Goal: Task Accomplishment & Management: Complete application form

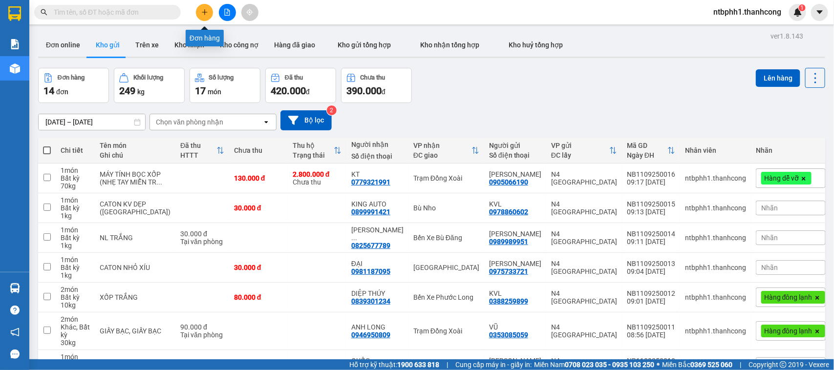
click at [198, 9] on button at bounding box center [204, 12] width 17 height 17
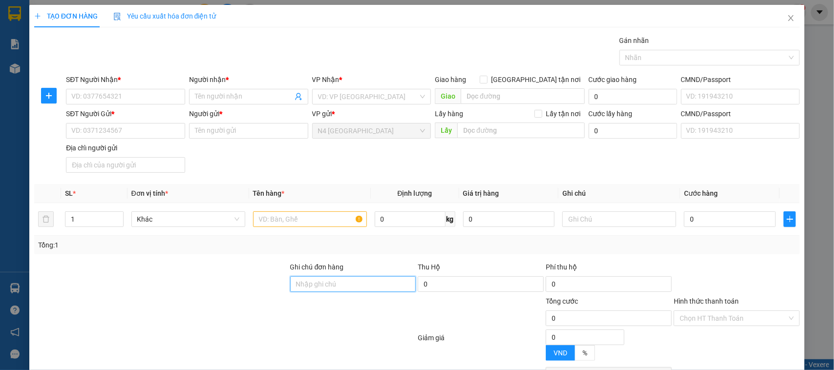
click at [332, 286] on input "Ghi chú đơn hàng" at bounding box center [353, 284] width 126 height 16
click at [178, 216] on span "Khác" at bounding box center [188, 219] width 102 height 15
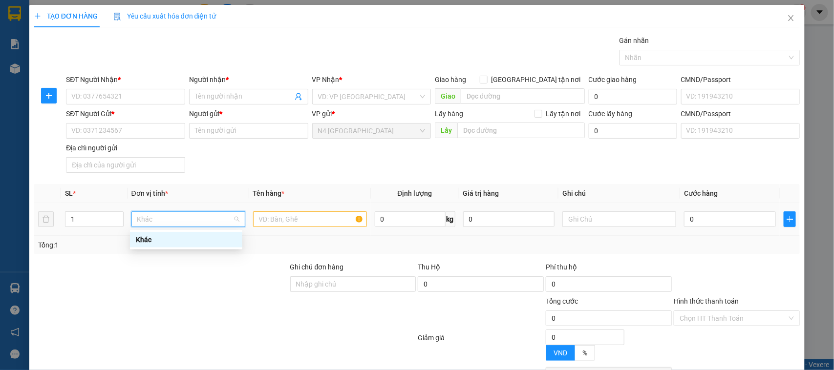
click at [178, 216] on span "Khác" at bounding box center [188, 219] width 102 height 15
click at [147, 217] on span "Khác" at bounding box center [188, 219] width 102 height 15
click at [292, 217] on input "text" at bounding box center [310, 220] width 114 height 16
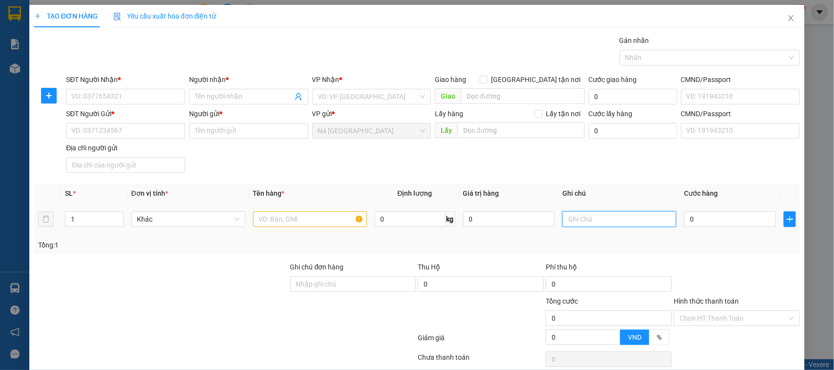
click at [570, 223] on input "text" at bounding box center [619, 220] width 114 height 16
click at [176, 221] on span "Khác" at bounding box center [188, 219] width 102 height 15
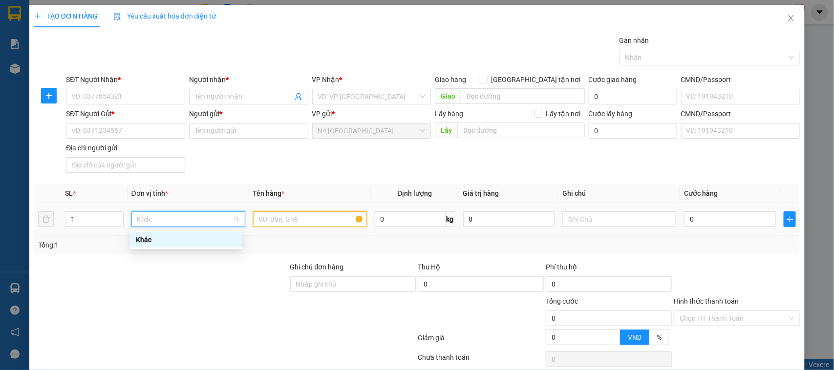
click at [291, 217] on input "text" at bounding box center [310, 220] width 114 height 16
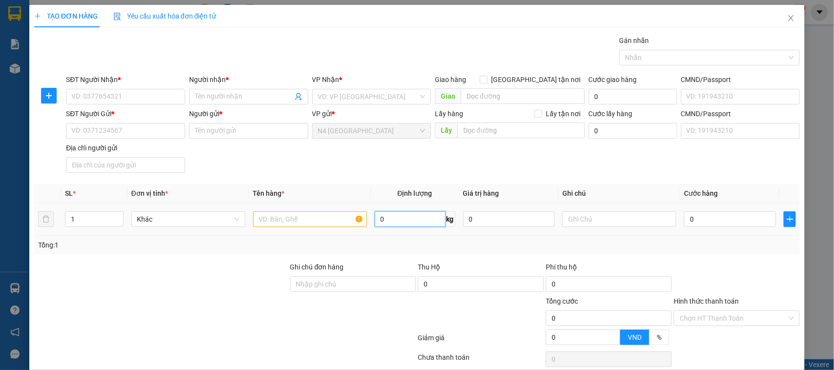
click at [413, 215] on input "0" at bounding box center [410, 220] width 71 height 16
click at [476, 224] on input "0" at bounding box center [509, 220] width 92 height 16
click at [787, 18] on icon "close" at bounding box center [791, 18] width 8 height 8
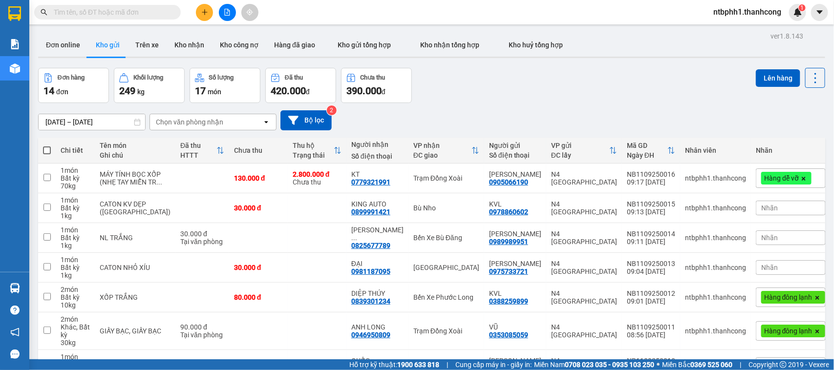
click at [783, 215] on div "Nhãn" at bounding box center [791, 208] width 70 height 15
click at [662, 64] on div "ver 1.8.143 Đơn online Kho gửi Trên xe Kho nhận Kho công nợ Hàng đã giao Kho gử…" at bounding box center [431, 266] width 795 height 475
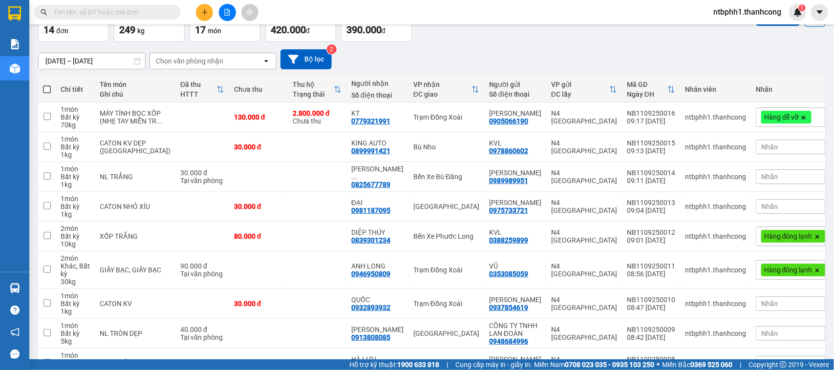
click at [802, 120] on div "Hàng dễ vỡ" at bounding box center [791, 117] width 70 height 20
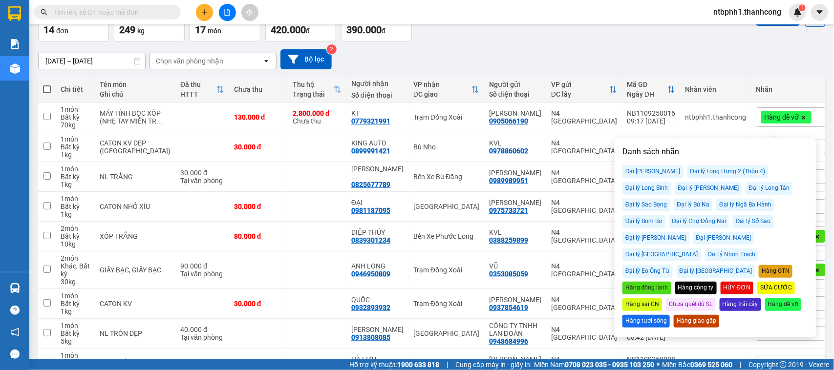
click at [758, 54] on div "09/09/2025 – 11/09/2025 Press the down arrow key to interact with the calendar …" at bounding box center [431, 59] width 787 height 20
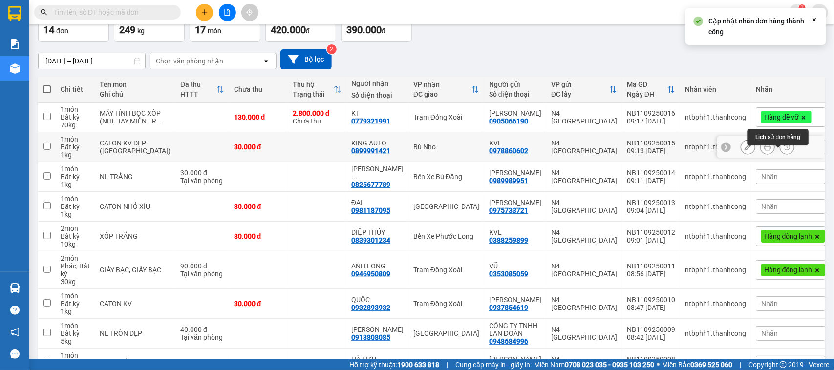
click at [782, 154] on button at bounding box center [787, 147] width 14 height 17
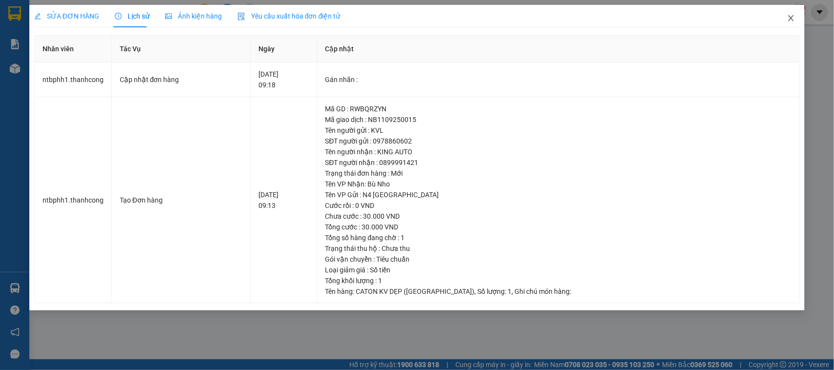
click at [785, 20] on span "Close" at bounding box center [790, 18] width 27 height 27
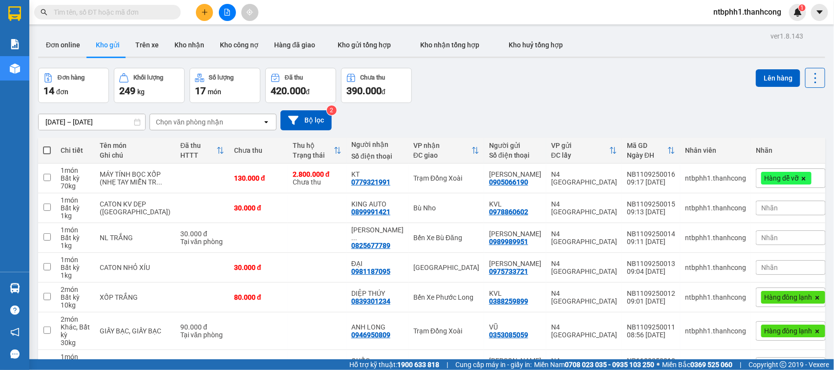
click at [775, 215] on div "Nhãn" at bounding box center [791, 208] width 70 height 15
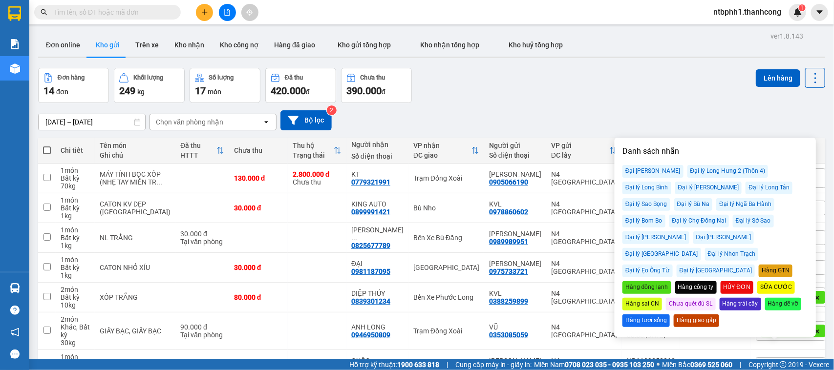
click at [658, 174] on div "Đại [PERSON_NAME]" at bounding box center [652, 171] width 61 height 13
click at [658, 171] on div "Đại [PERSON_NAME]" at bounding box center [652, 171] width 61 height 13
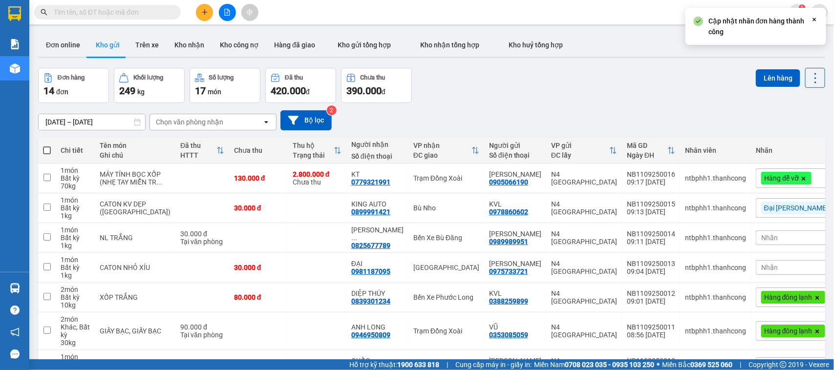
click at [687, 103] on div "09/09/2025 – 11/09/2025 Press the down arrow key to interact with the calendar …" at bounding box center [431, 120] width 787 height 35
click at [761, 242] on span "Nhãn" at bounding box center [769, 238] width 17 height 8
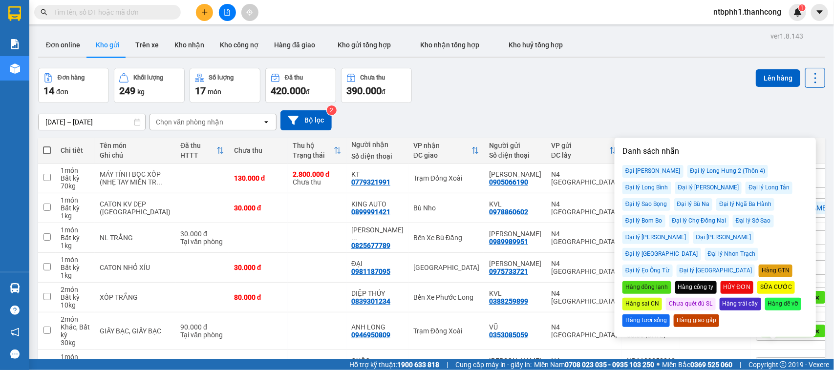
click at [697, 55] on div "Đơn online Kho gửi Trên xe Kho nhận Kho công nợ Hàng đã giao Kho gửi tổng hợp K…" at bounding box center [431, 46] width 787 height 26
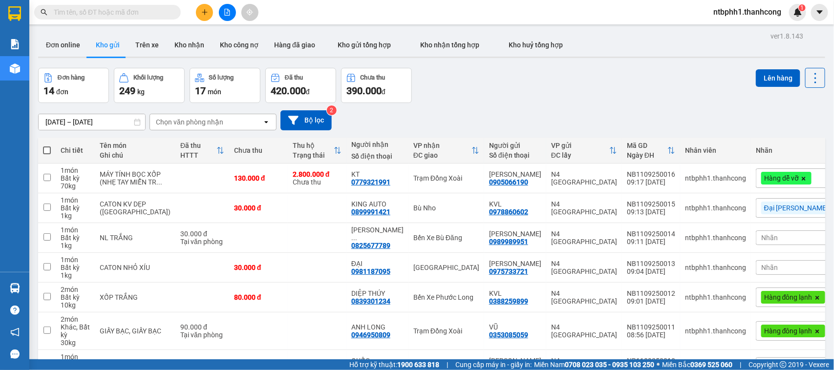
click at [763, 245] on div "Nhãn" at bounding box center [798, 238] width 85 height 15
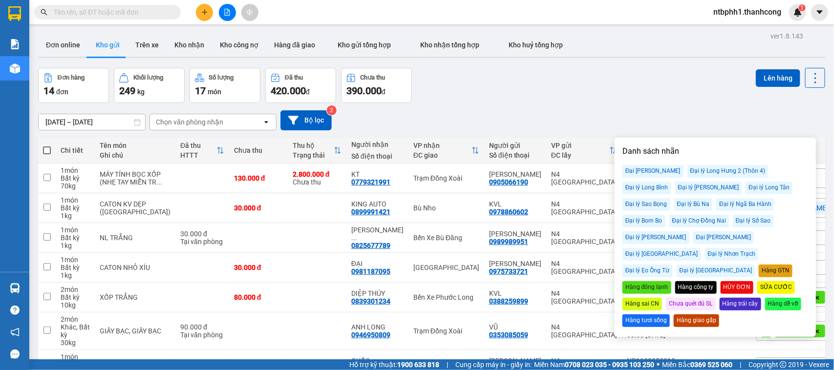
click at [527, 101] on div "Đơn hàng 14 đơn Khối lượng 249 kg Số lượng 17 món Đã thu 420.000 đ Chưa thu 390…" at bounding box center [431, 85] width 787 height 35
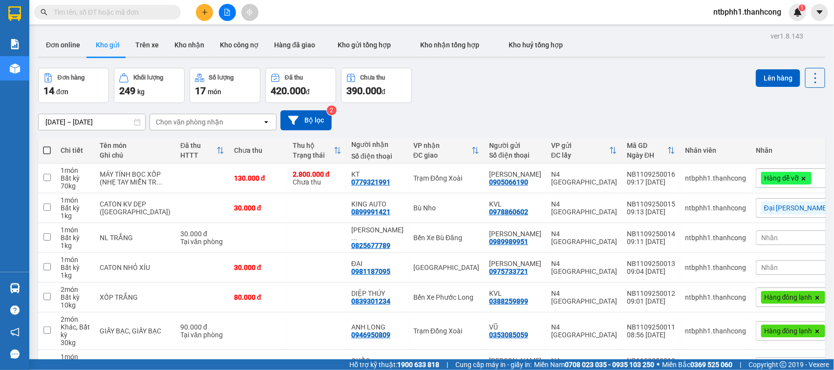
click at [199, 16] on button at bounding box center [204, 12] width 17 height 17
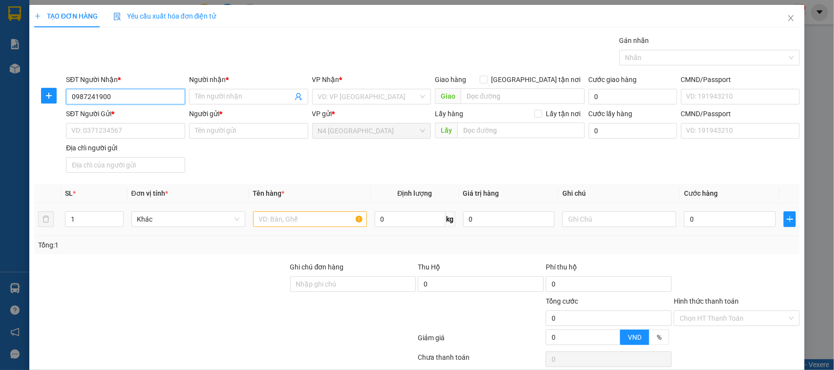
type input "0987241900"
type input "HIẾU"
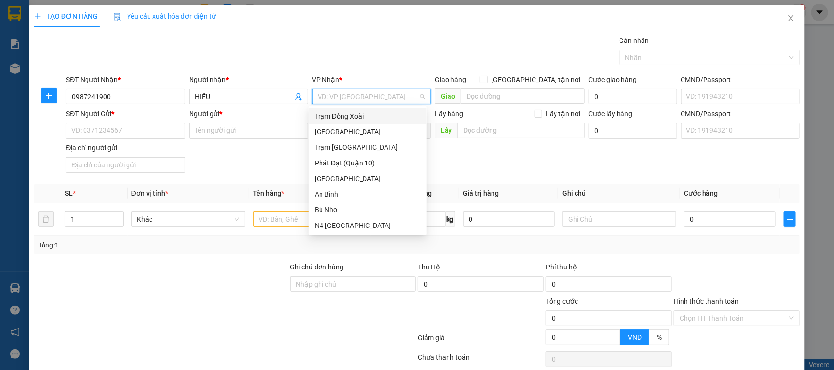
click at [355, 116] on div "Trạm Đồng Xoài" at bounding box center [368, 116] width 106 height 11
click at [131, 132] on input "SĐT Người Gửi *" at bounding box center [125, 131] width 119 height 16
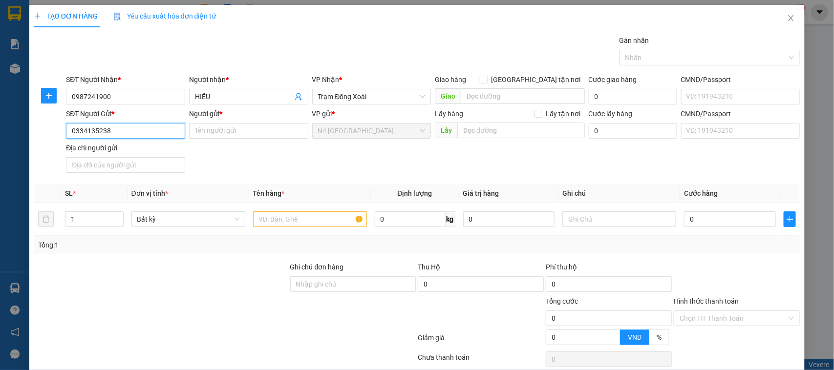
type input "0334135238"
type input "[PERSON_NAME]"
click at [281, 220] on input "text" at bounding box center [310, 220] width 114 height 16
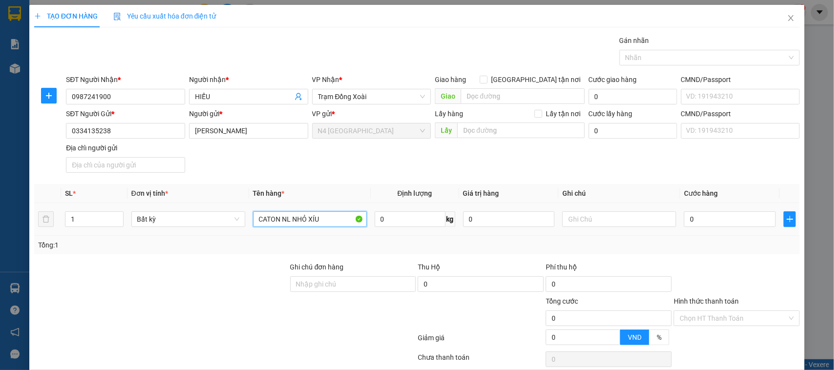
type input "CATON NL NHỎ XÍU"
type input "1"
click at [346, 311] on div at bounding box center [353, 313] width 128 height 34
type input "30.000"
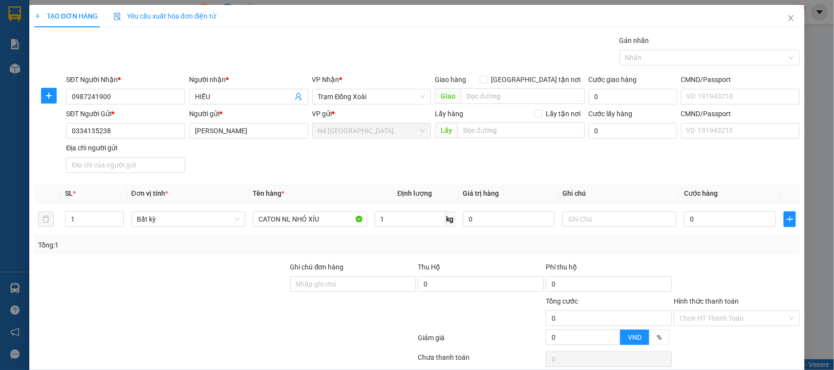
type input "30.000"
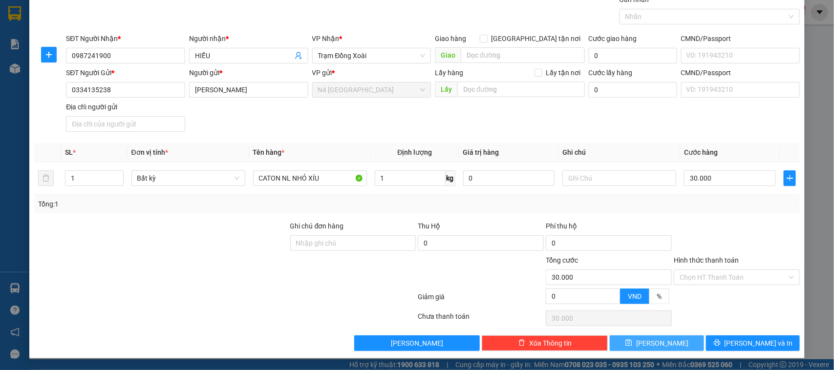
click at [659, 340] on span "[PERSON_NAME]" at bounding box center [662, 343] width 52 height 11
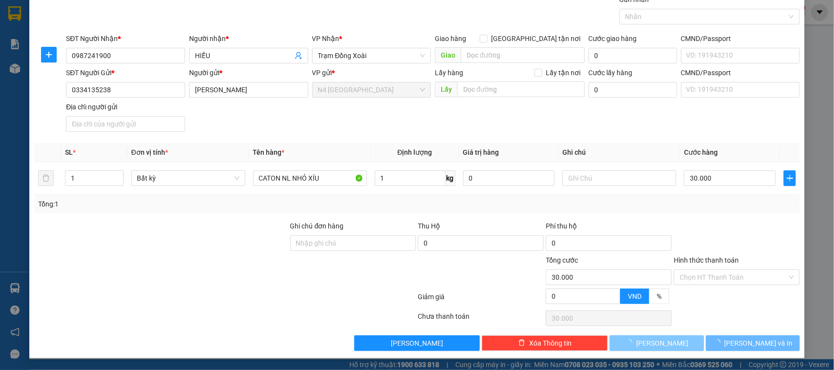
type input "0"
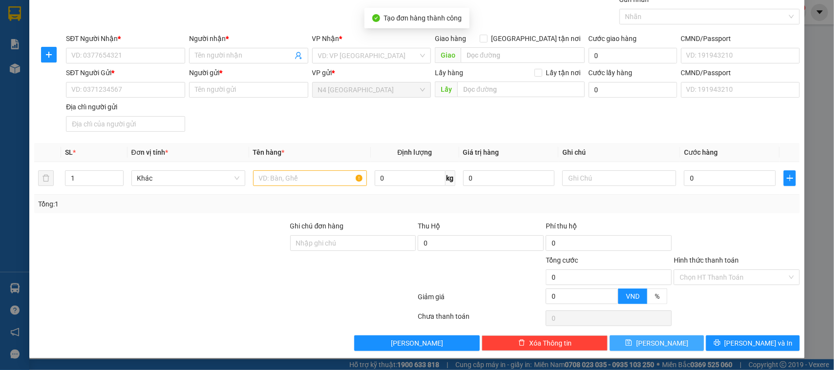
scroll to position [0, 0]
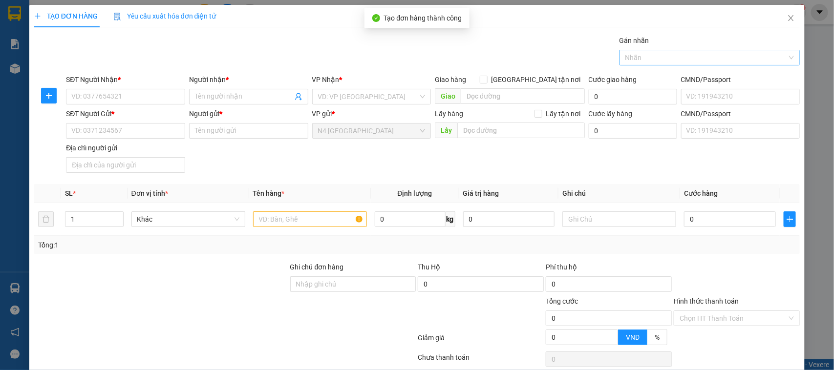
click at [659, 60] on div at bounding box center [705, 58] width 166 height 12
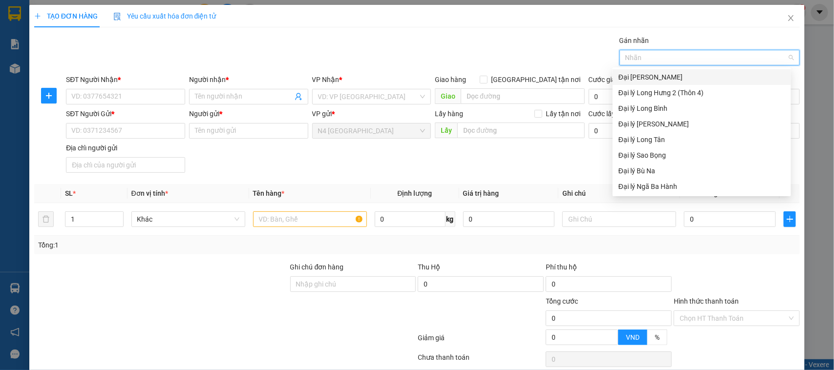
click at [659, 60] on div at bounding box center [705, 58] width 166 height 12
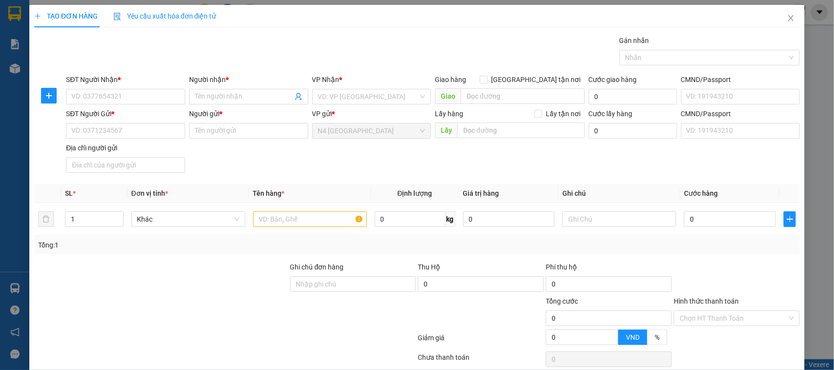
click at [521, 160] on div "SĐT Người Gửi * VD: 0371234567 Người gửi * Tên người gửi VP gửi * N4 Bình Phước…" at bounding box center [433, 142] width 738 height 68
click at [787, 13] on span "Close" at bounding box center [790, 18] width 27 height 27
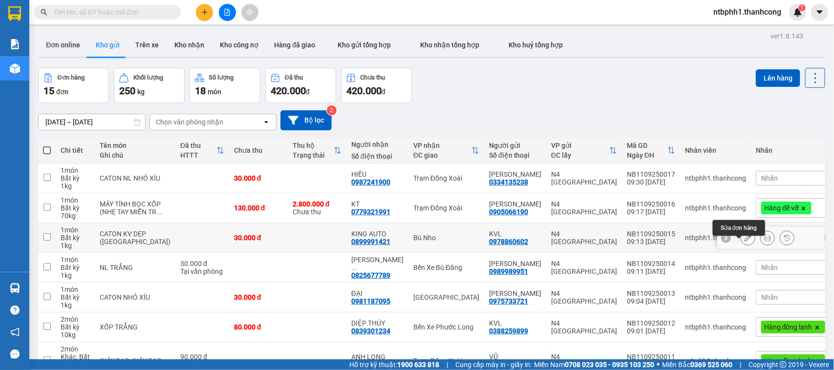
click at [744, 241] on icon at bounding box center [747, 237] width 7 height 7
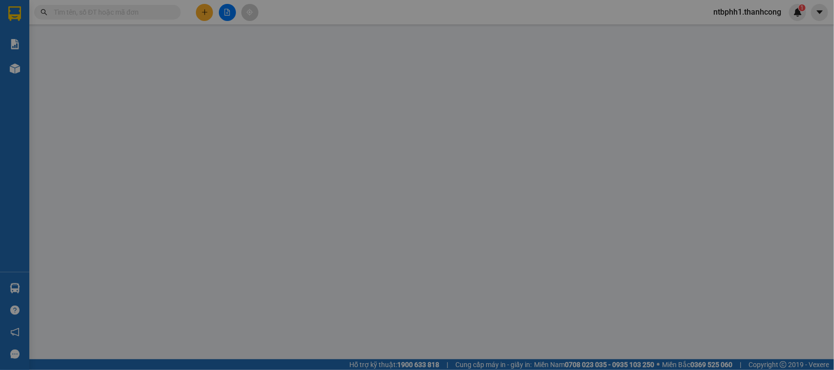
type input "0899991421"
type input "KING AUTO"
type input "0978860602"
type input "KVL"
type input "30.000"
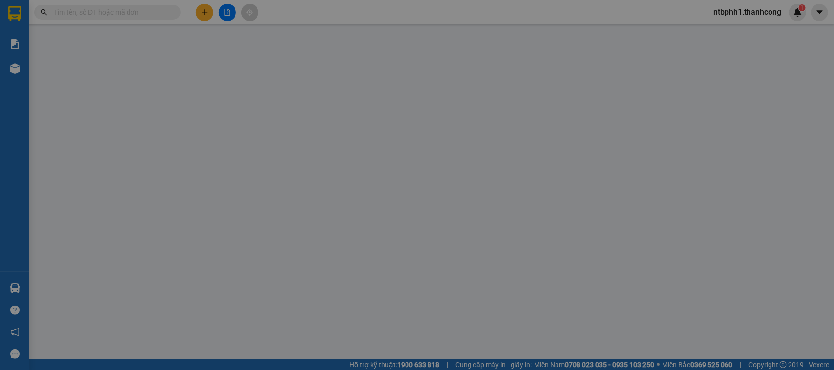
type input "30.000"
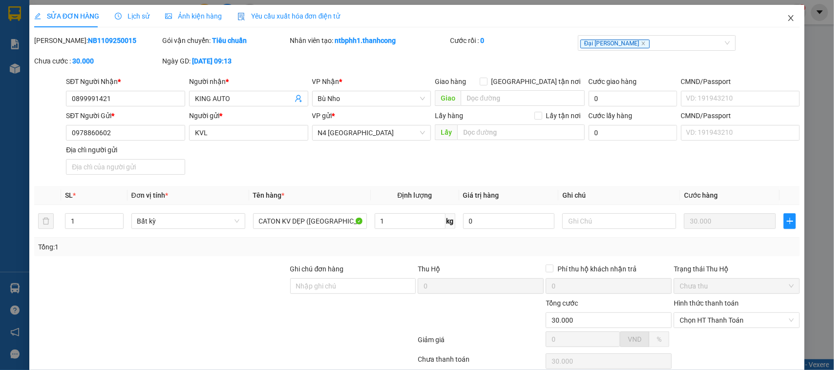
click at [788, 21] on icon "close" at bounding box center [790, 18] width 5 height 6
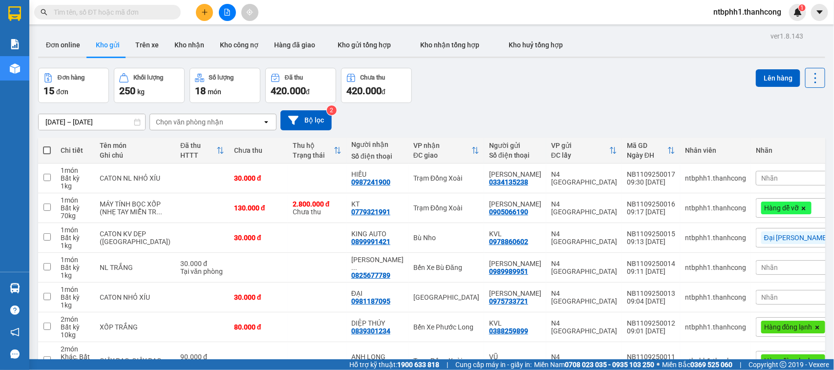
click at [202, 10] on icon "plus" at bounding box center [204, 12] width 7 height 7
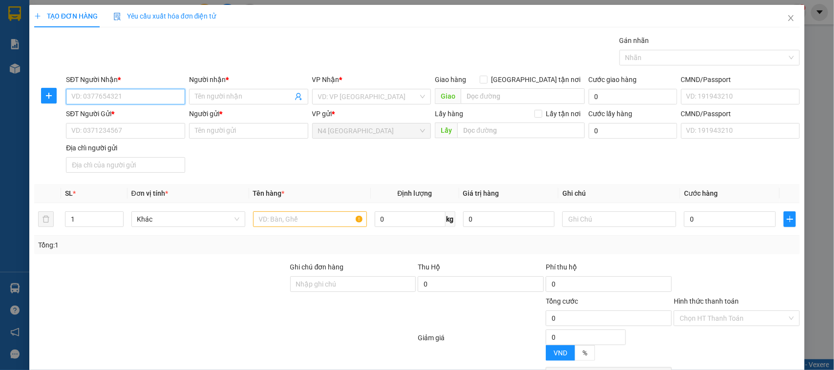
paste input "0377.535.290"
type input "0377535290"
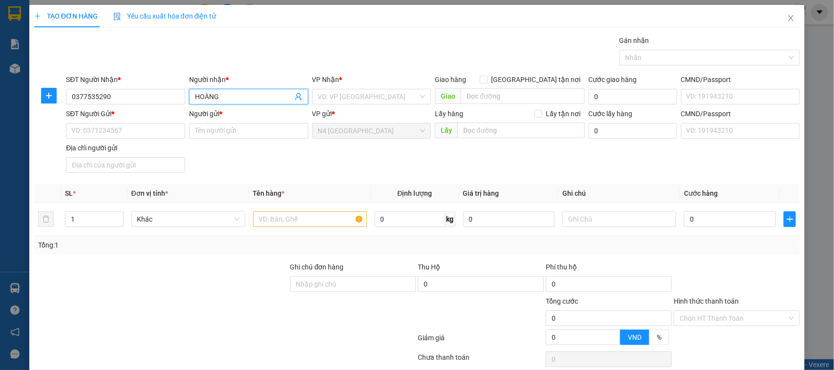
type input "HOÀNG"
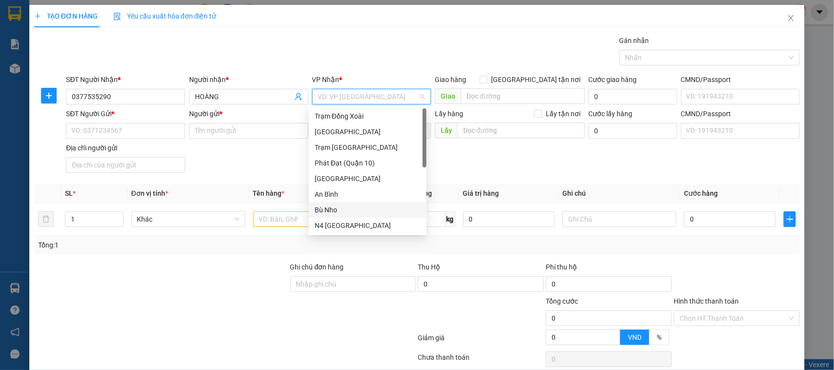
click at [348, 209] on div "Bù Nho" at bounding box center [368, 210] width 106 height 11
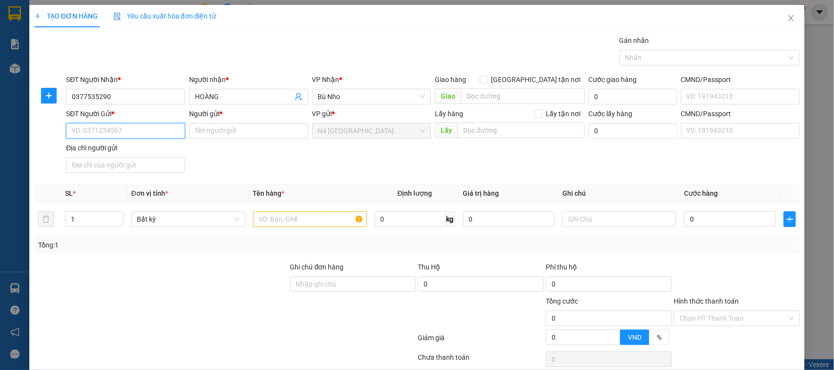
paste input "0978.302.281"
click at [101, 130] on input "0978.302.281" at bounding box center [125, 131] width 119 height 16
type input "0978302281"
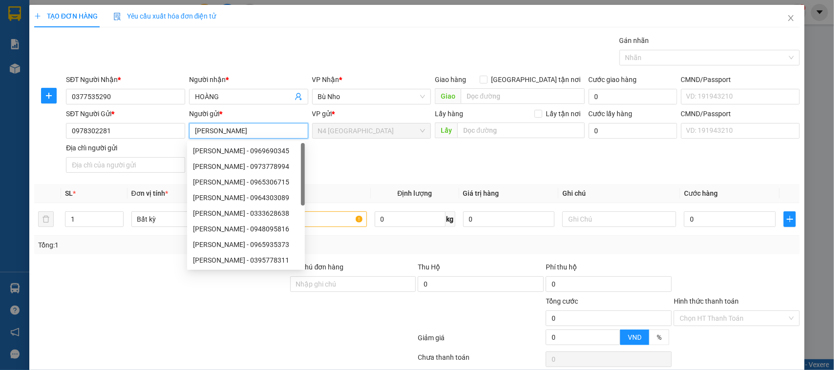
type input "[PERSON_NAME]"
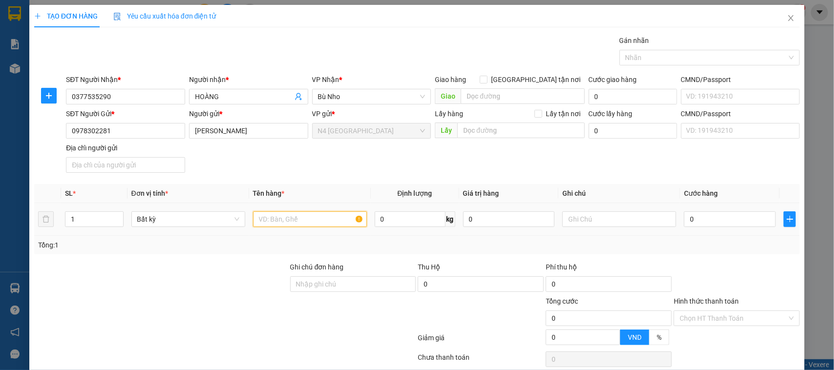
click at [306, 222] on input "text" at bounding box center [310, 220] width 114 height 16
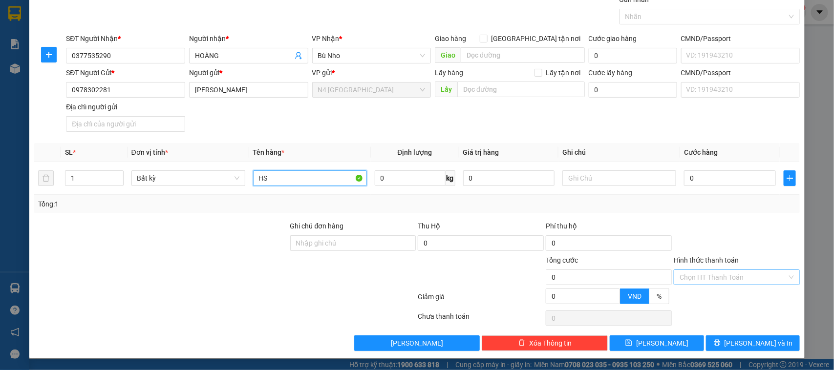
type input "HS"
click at [714, 273] on input "Hình thức thanh toán" at bounding box center [733, 277] width 107 height 15
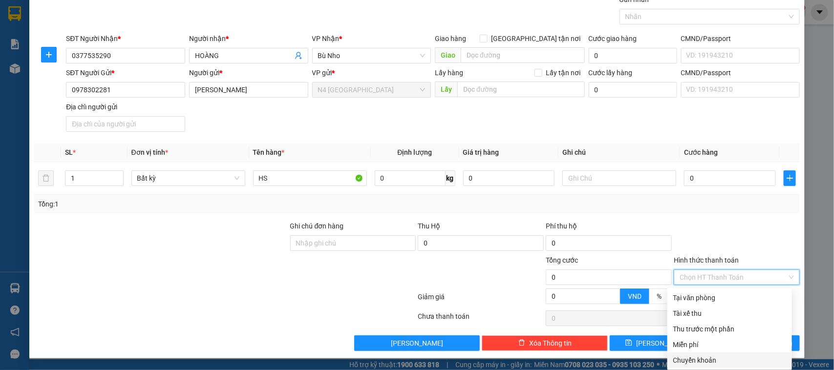
click at [715, 358] on div "Chuyển khoản" at bounding box center [729, 360] width 113 height 11
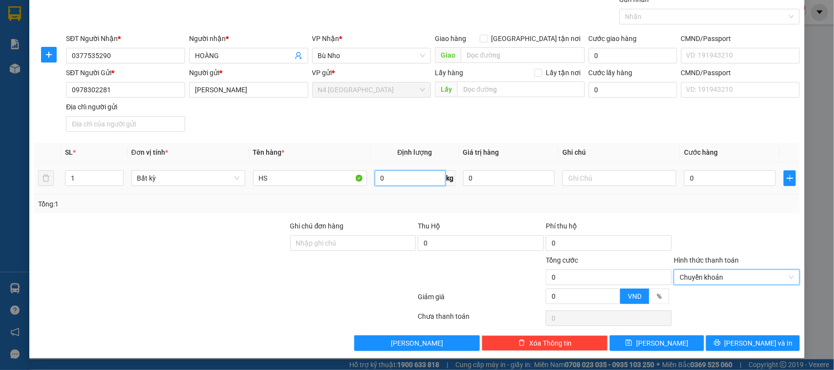
click at [403, 173] on input "0" at bounding box center [410, 178] width 71 height 16
type input "1"
click at [503, 270] on div at bounding box center [481, 272] width 128 height 34
type input "30.000"
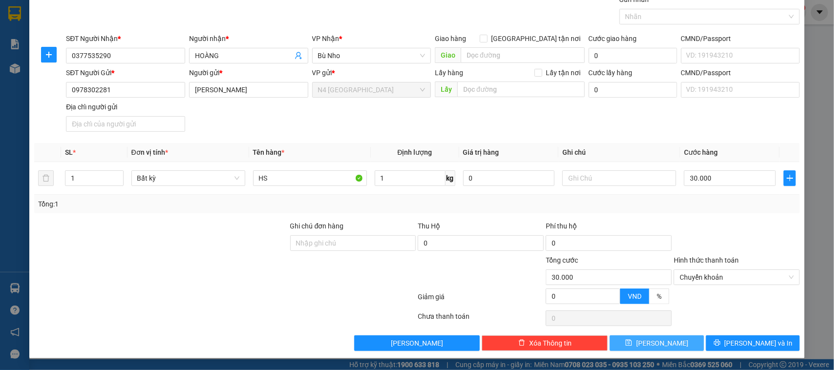
click at [658, 345] on span "[PERSON_NAME]" at bounding box center [662, 343] width 52 height 11
type input "0"
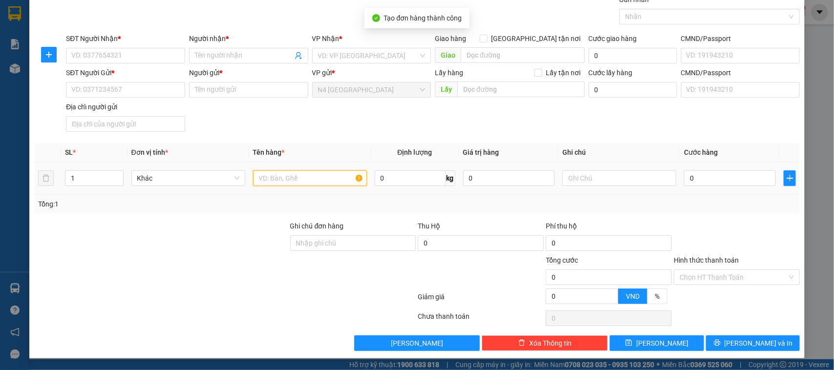
click at [268, 179] on input "text" at bounding box center [310, 178] width 114 height 16
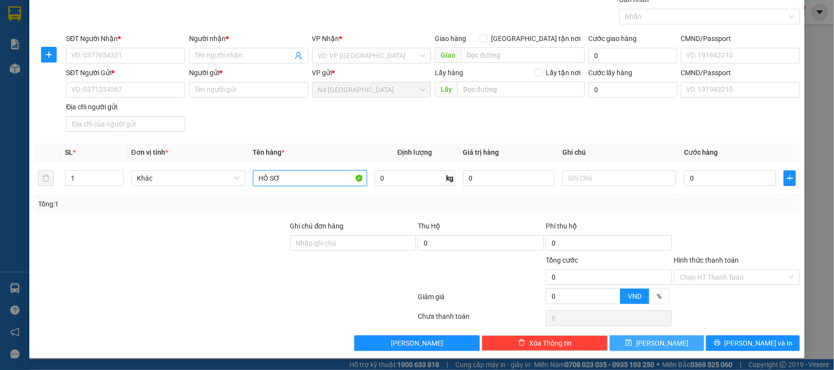
type input "HỒ SƠ"
click at [633, 343] on button "[PERSON_NAME]" at bounding box center [657, 344] width 94 height 16
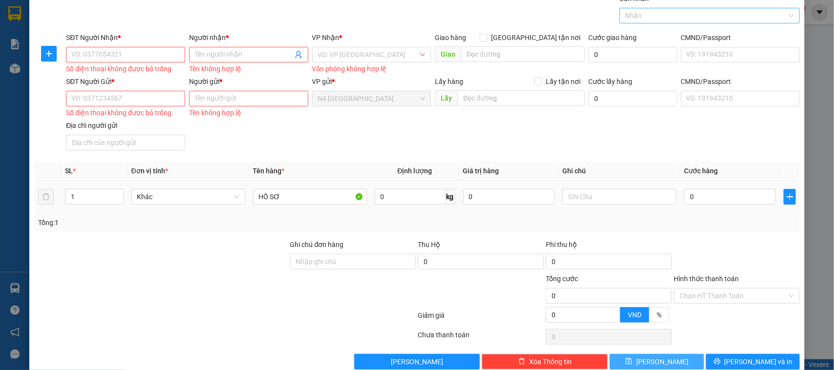
scroll to position [0, 0]
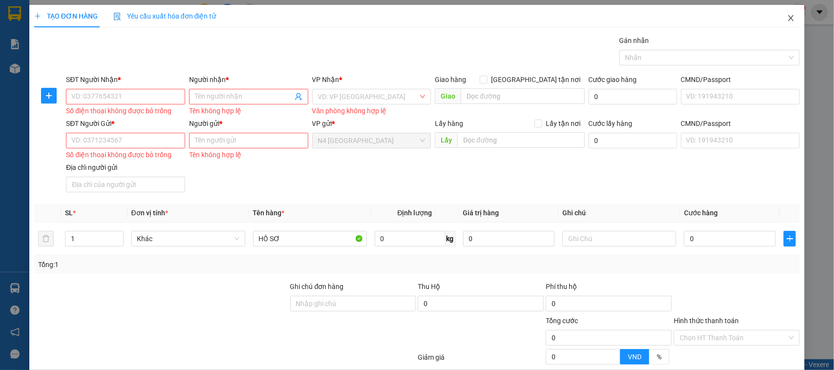
click at [787, 16] on icon "close" at bounding box center [791, 18] width 8 height 8
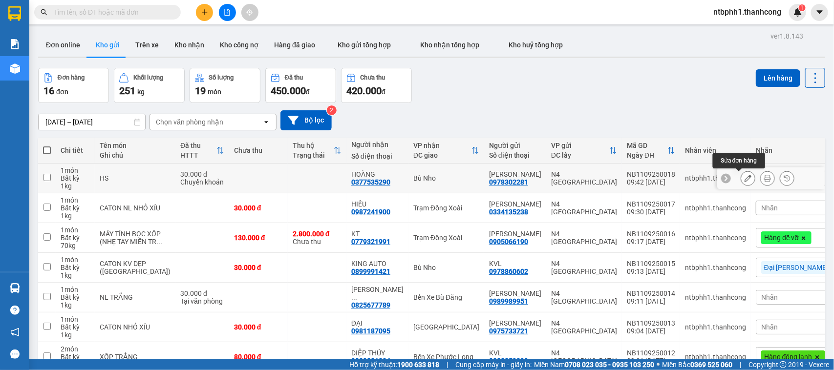
click at [744, 182] on icon at bounding box center [747, 178] width 7 height 7
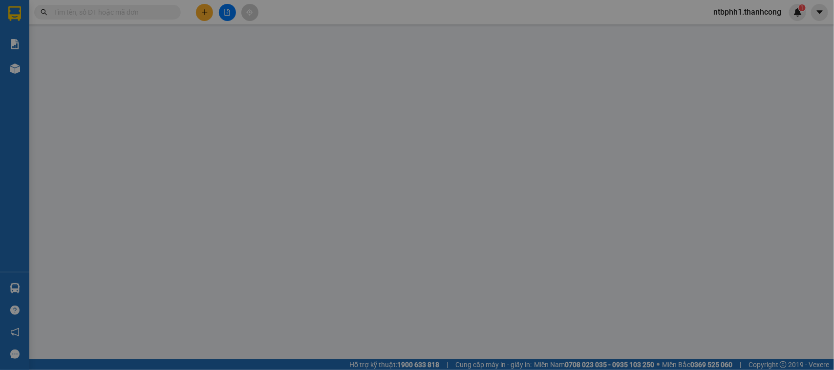
type input "0377535290"
type input "HOÀNG"
type input "0978302281"
type input "[PERSON_NAME]"
type input "30.000"
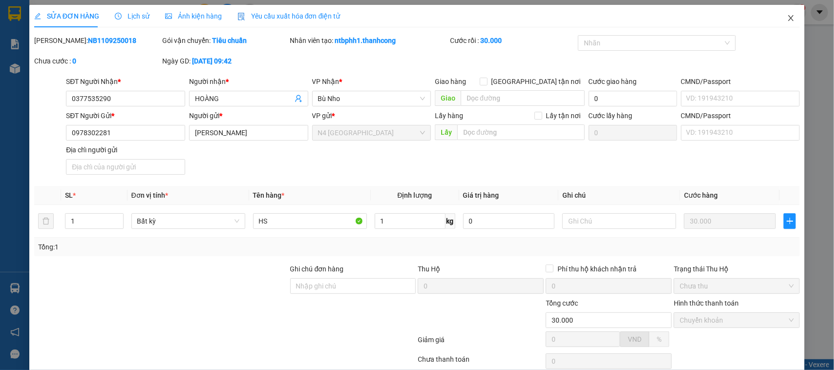
click at [786, 15] on span "Close" at bounding box center [790, 18] width 27 height 27
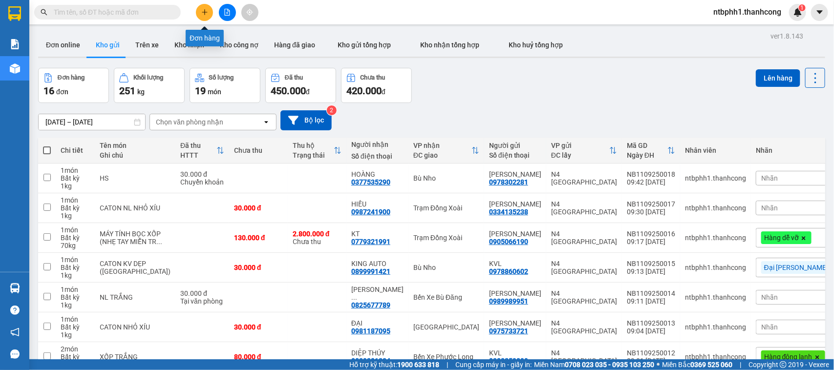
click at [204, 14] on icon "plus" at bounding box center [204, 12] width 7 height 7
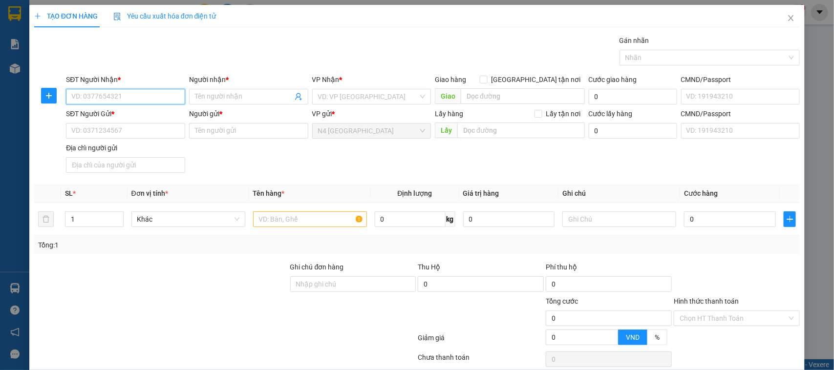
paste input "0979010022"
type input "0979010022"
type input "LÝ"
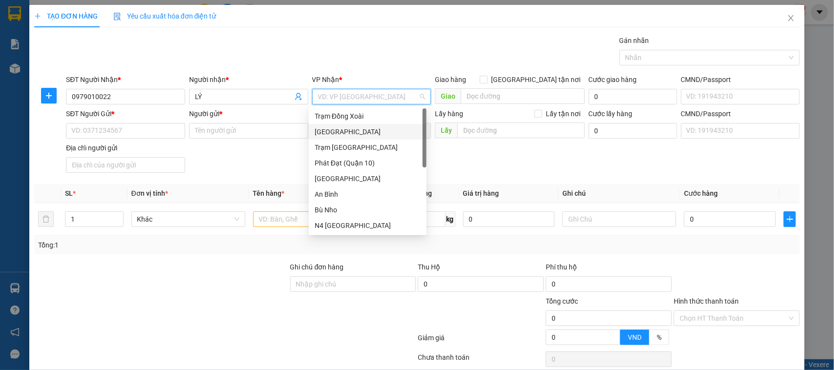
click at [342, 133] on div "[GEOGRAPHIC_DATA]" at bounding box center [368, 132] width 106 height 11
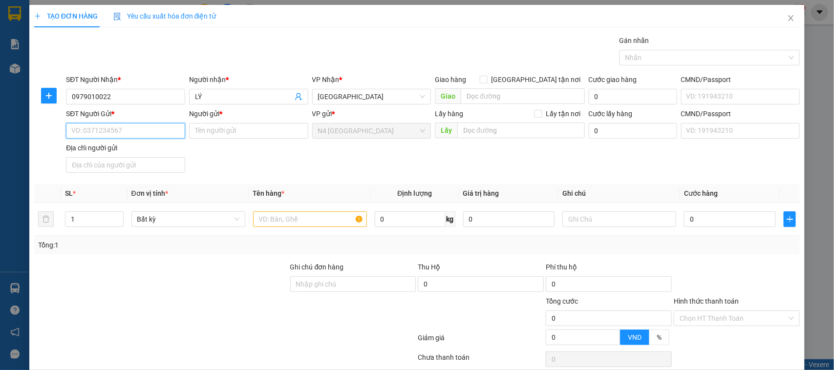
click at [165, 125] on input "SĐT Người Gửi *" at bounding box center [125, 131] width 119 height 16
paste input "0966337345"
type input "0966337345"
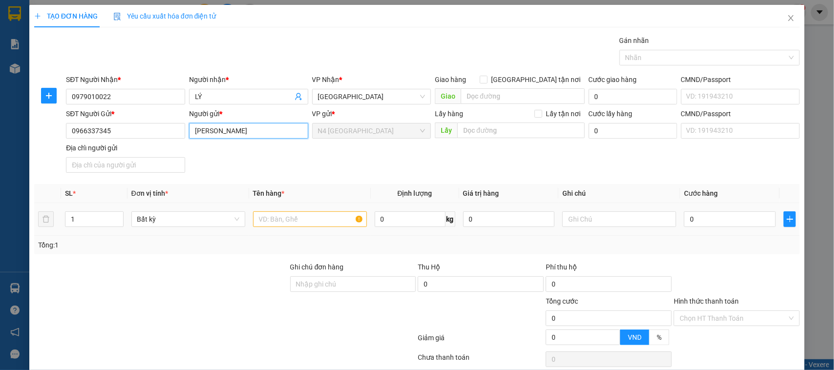
type input "[PERSON_NAME]"
click at [282, 223] on input "text" at bounding box center [310, 220] width 114 height 16
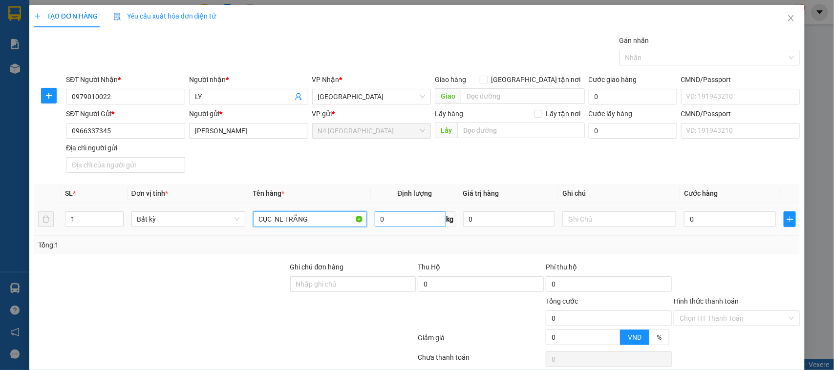
type input "CỤC NL TRẮNG"
type input "1"
click at [474, 311] on div at bounding box center [481, 313] width 128 height 34
type input "30.000"
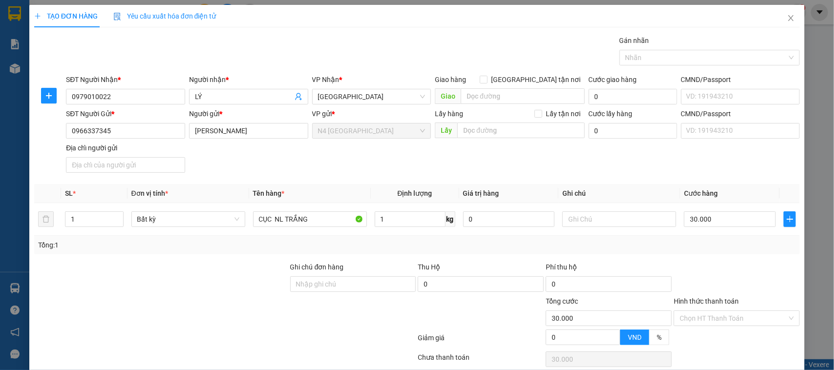
type input "30.000"
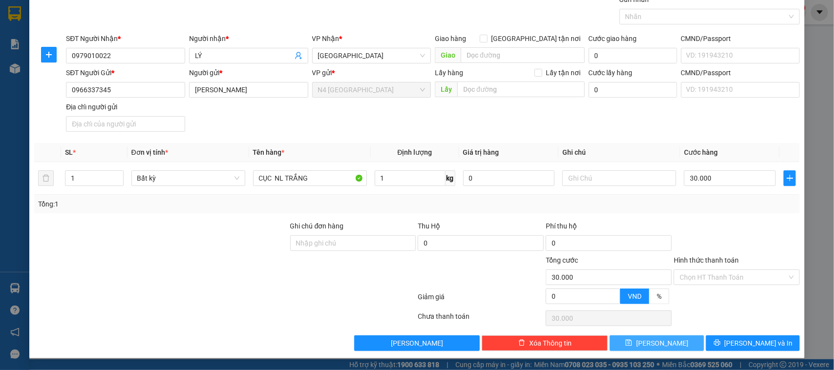
click at [639, 338] on button "[PERSON_NAME]" at bounding box center [657, 344] width 94 height 16
type input "0"
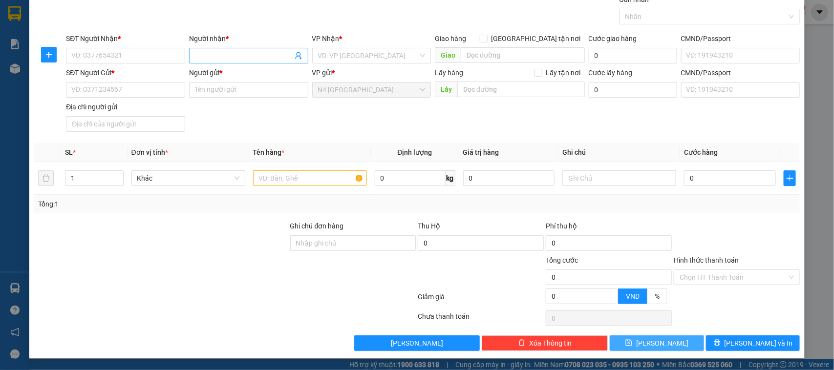
scroll to position [0, 0]
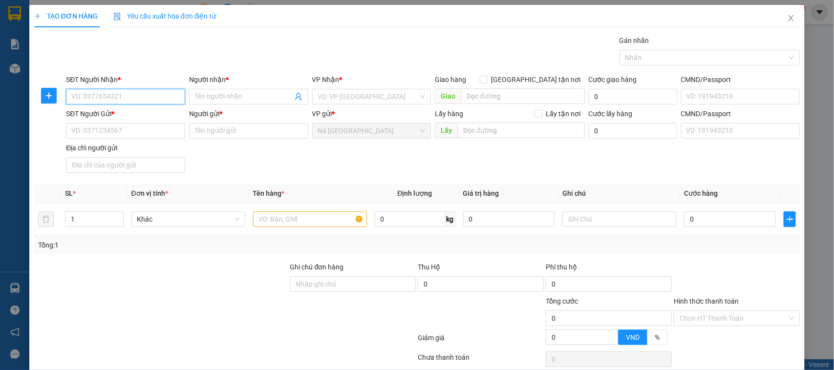
click at [126, 96] on input "SĐT Người Nhận *" at bounding box center [125, 97] width 119 height 16
paste input "0975.778.864"
click at [100, 98] on input "0975.778.864" at bounding box center [125, 97] width 119 height 16
click at [88, 99] on input "0975.778864" at bounding box center [125, 97] width 119 height 16
type input "0975778864"
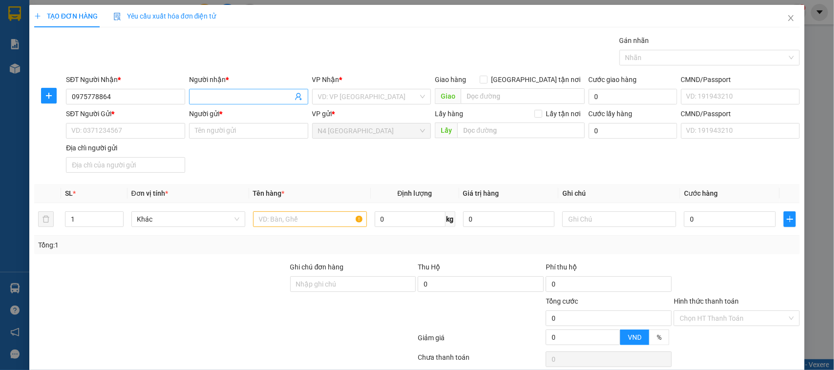
click at [201, 96] on input "Người nhận *" at bounding box center [244, 96] width 98 height 11
type input "NHUẦN"
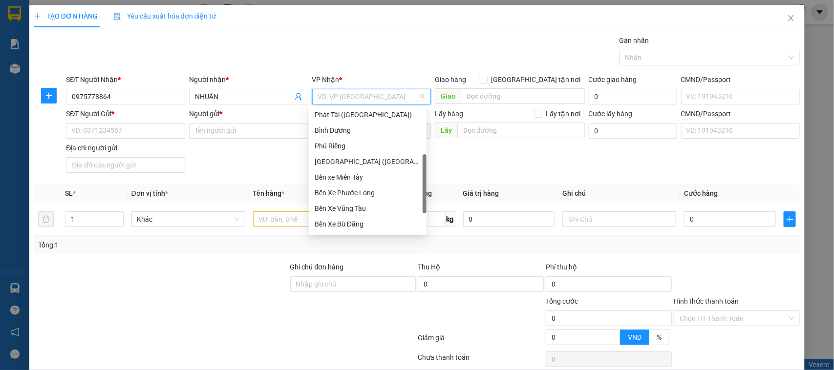
scroll to position [203, 0]
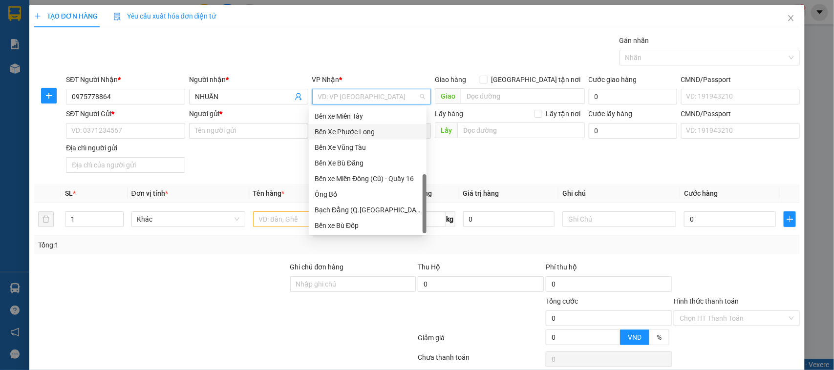
click at [359, 132] on div "Bến Xe Phước Long" at bounding box center [368, 132] width 106 height 11
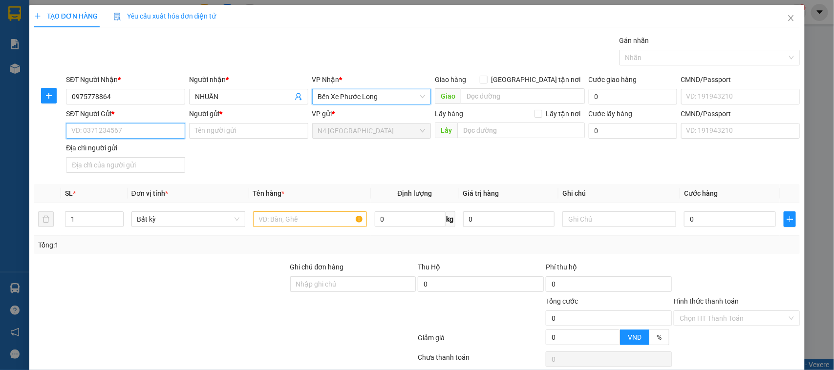
click at [115, 134] on input "SĐT Người Gửi *" at bounding box center [125, 131] width 119 height 16
paste input "0814.229.918"
click at [102, 137] on input "0814.229.918" at bounding box center [125, 131] width 119 height 16
type input "0814229918"
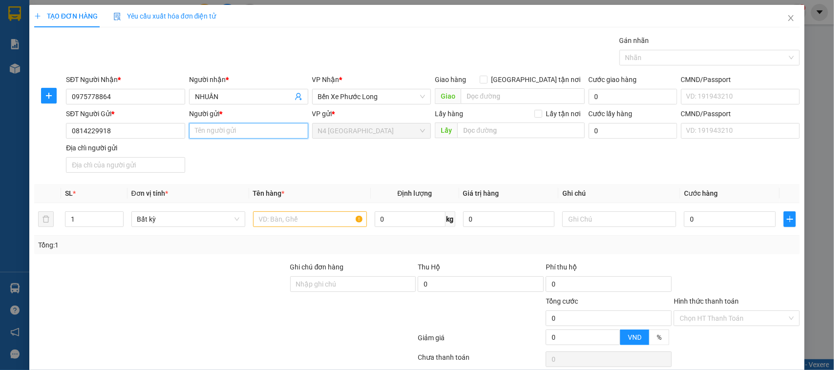
click at [206, 133] on input "Người gửi *" at bounding box center [248, 131] width 119 height 16
type input "[PERSON_NAME]"
click at [304, 221] on input "text" at bounding box center [310, 220] width 114 height 16
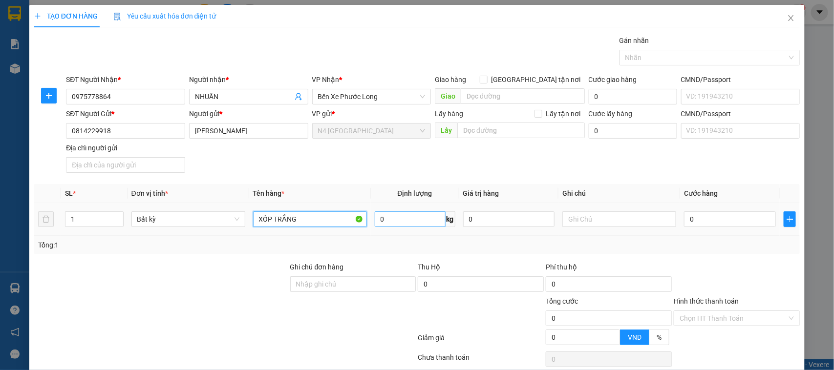
type input "XỐP TRẮNG"
click at [390, 220] on input "0" at bounding box center [410, 220] width 71 height 16
type input "20"
click at [479, 331] on div "Giảm giá 0 VND %" at bounding box center [417, 340] width 768 height 20
type input "50.000"
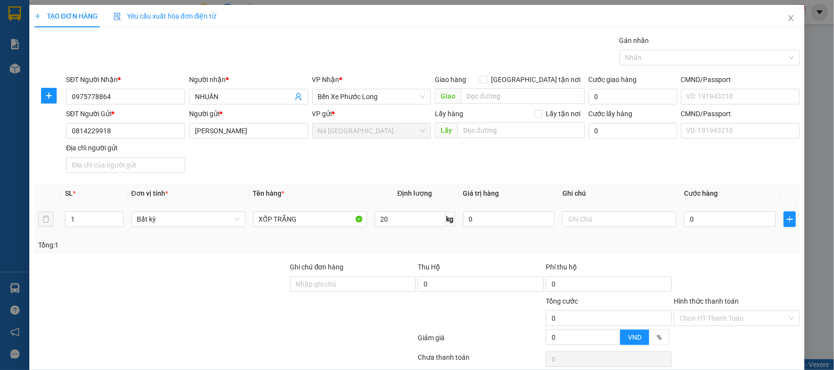
type input "50.000"
click at [686, 61] on div at bounding box center [705, 58] width 166 height 12
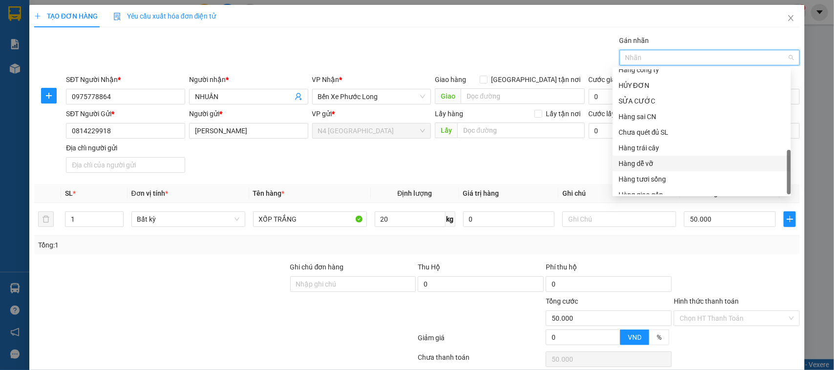
scroll to position [313, 0]
click at [663, 173] on div "Hàng tươi sống" at bounding box center [701, 171] width 167 height 11
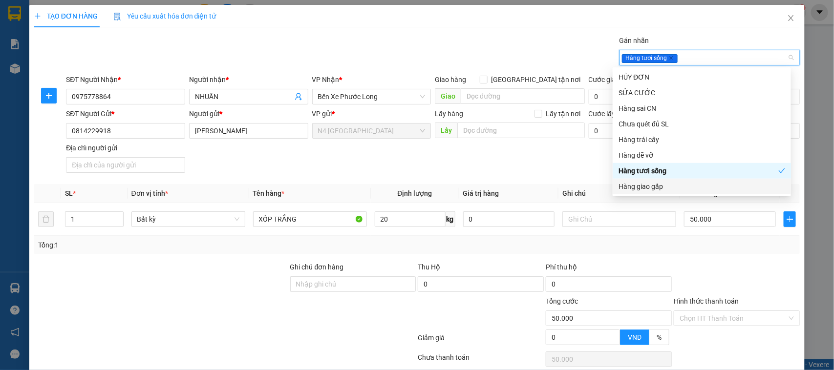
click at [621, 258] on div "Transit Pickup Surcharge Ids Transit Deliver Surcharge Ids Transit Deliver Surc…" at bounding box center [417, 213] width 766 height 357
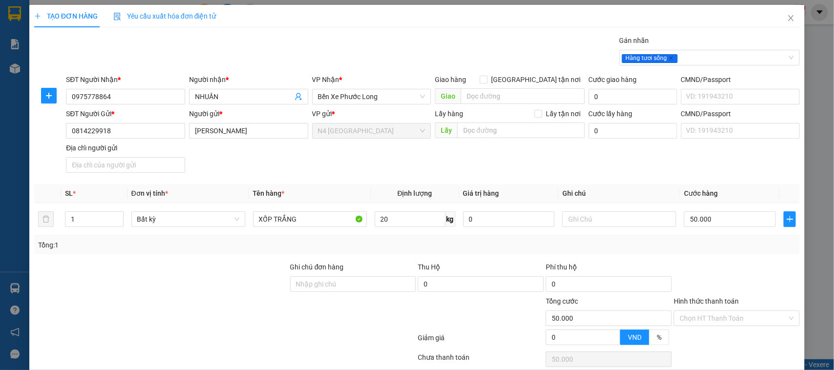
scroll to position [42, 0]
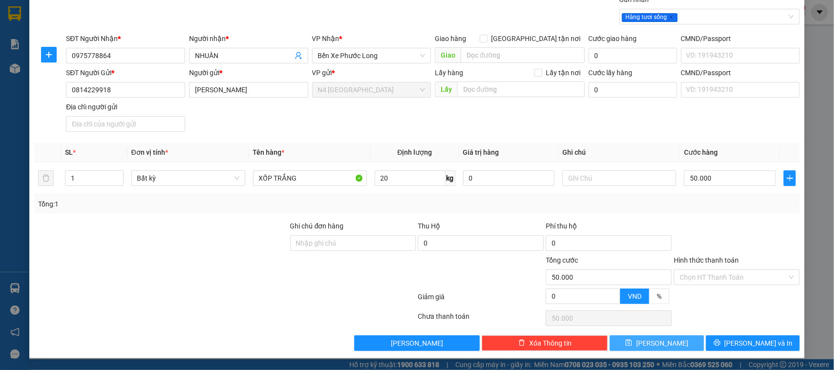
click at [634, 340] on button "[PERSON_NAME]" at bounding box center [657, 344] width 94 height 16
type input "0"
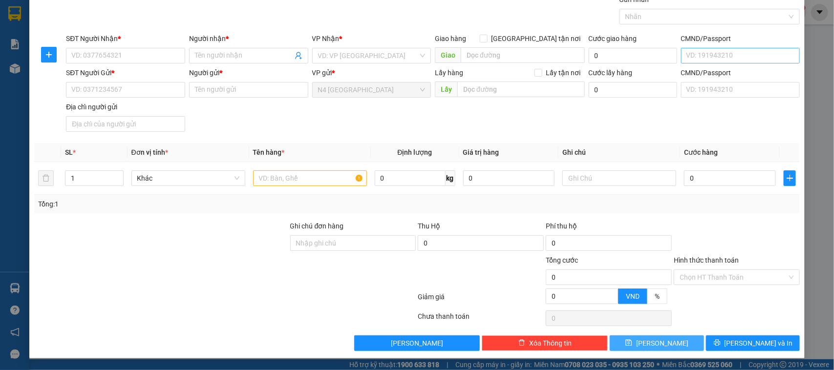
scroll to position [0, 0]
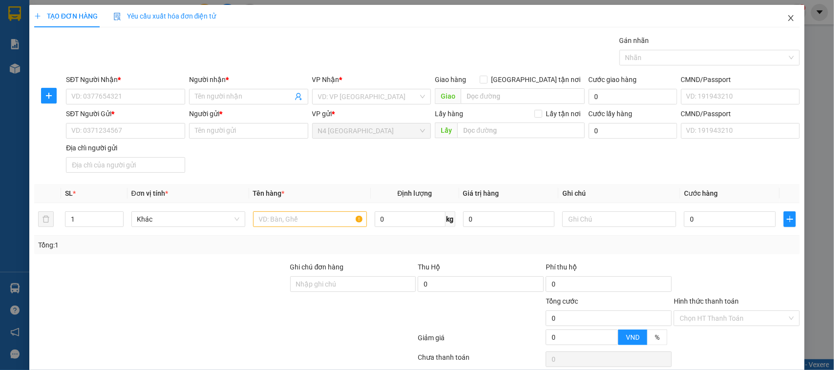
click at [787, 19] on icon "close" at bounding box center [791, 18] width 8 height 8
